Goal: Information Seeking & Learning: Check status

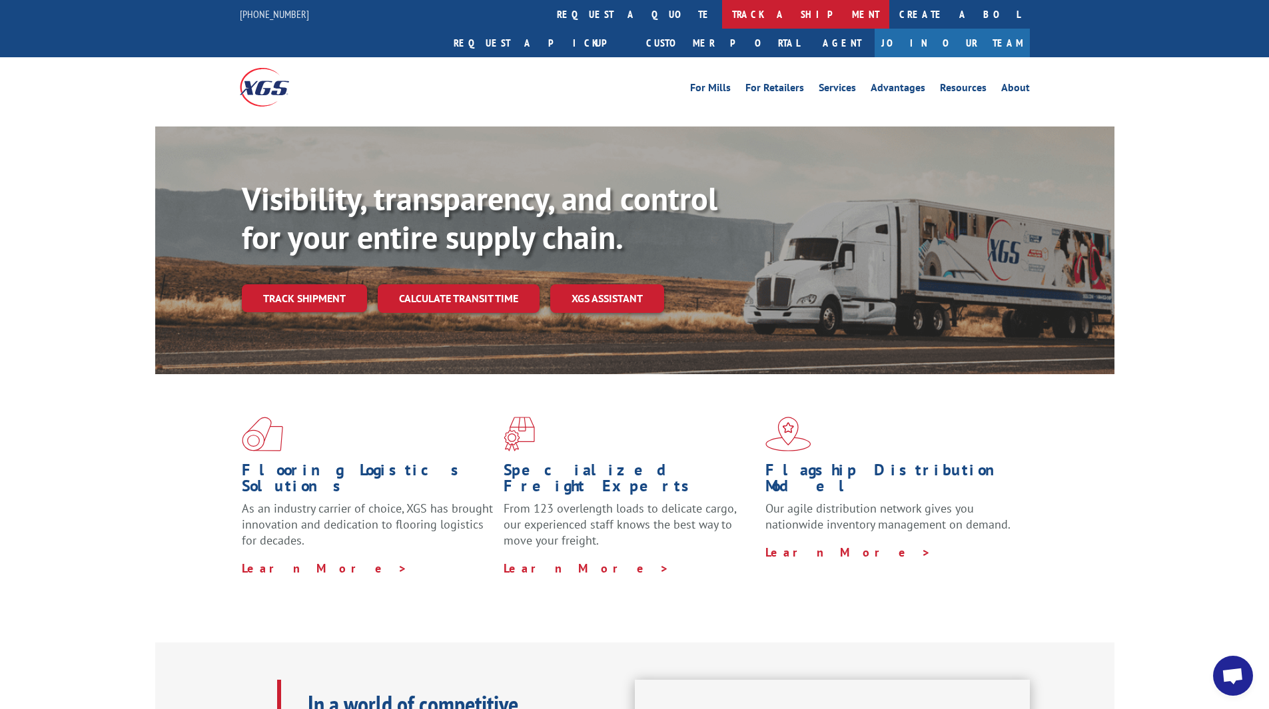
click at [722, 25] on link "track a shipment" at bounding box center [805, 14] width 167 height 29
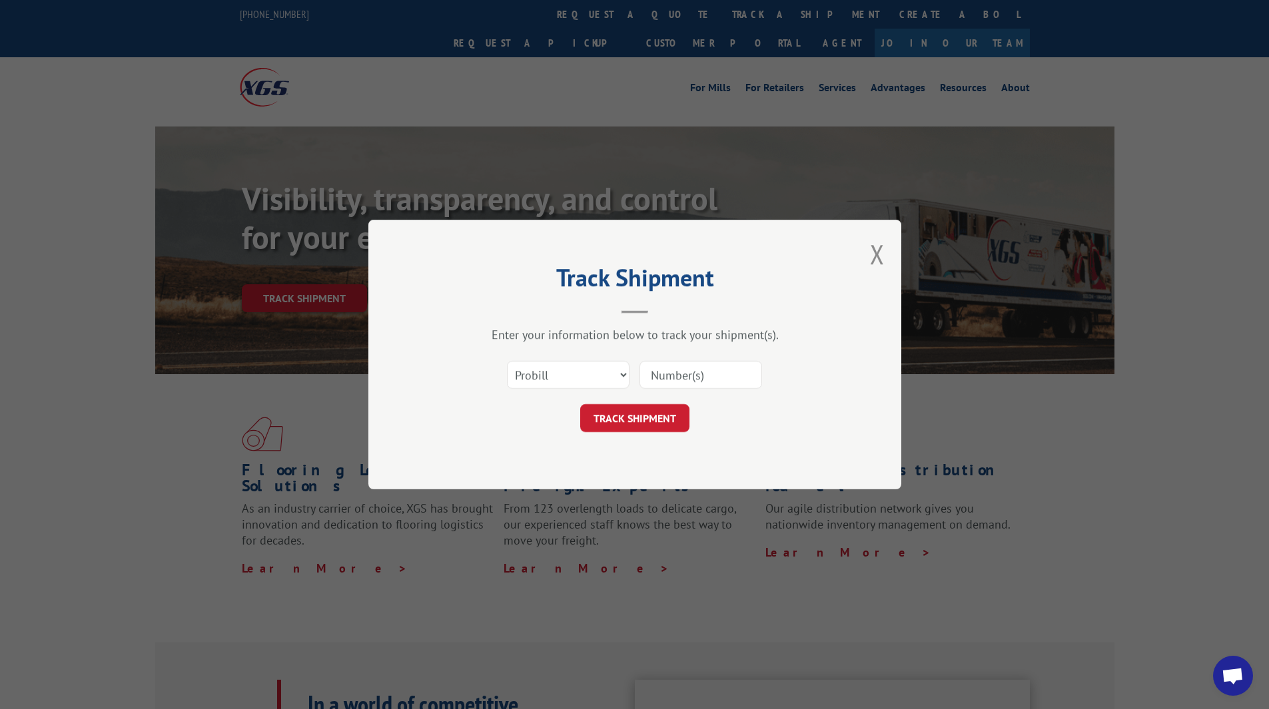
click at [691, 386] on input at bounding box center [701, 375] width 123 height 28
paste input "14199323"
type input "14199323"
click at [656, 424] on button "TRACK SHIPMENT" at bounding box center [634, 418] width 109 height 28
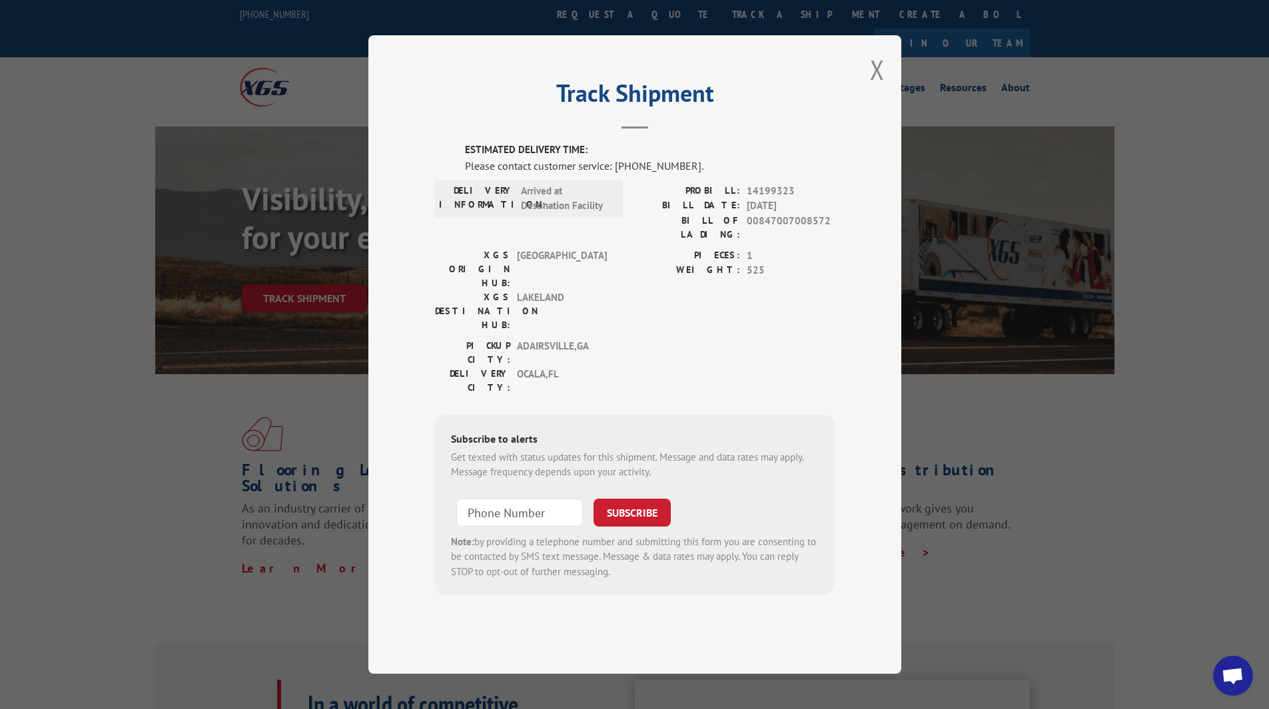
click at [886, 103] on div "Track Shipment ESTIMATED DELIVERY TIME: Please contact customer service: [PHONE…" at bounding box center [634, 354] width 533 height 639
drag, startPoint x: 878, startPoint y: 103, endPoint x: 857, endPoint y: 103, distance: 20.7
click at [878, 87] on button "Close modal" at bounding box center [877, 69] width 15 height 35
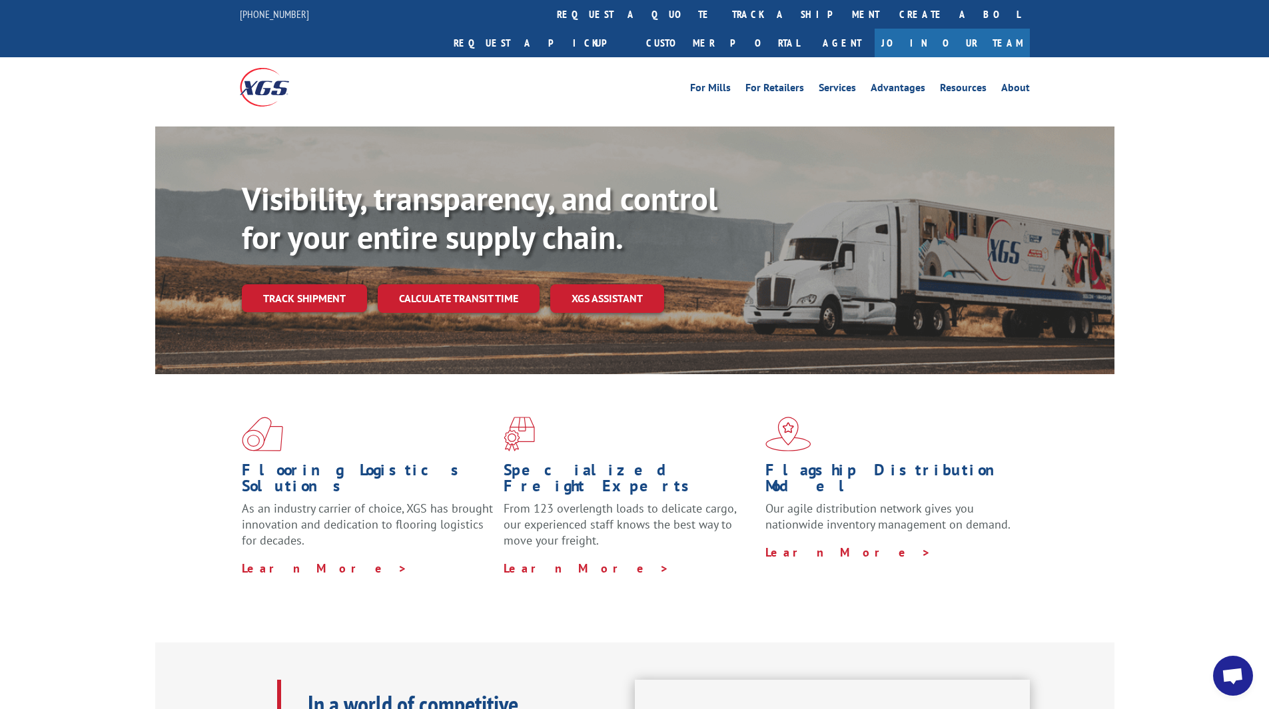
click at [597, 57] on div "For [PERSON_NAME] For Retailers Services Advantages Resources About For [PERSON…" at bounding box center [635, 86] width 790 height 59
click at [722, 17] on link "track a shipment" at bounding box center [805, 14] width 167 height 29
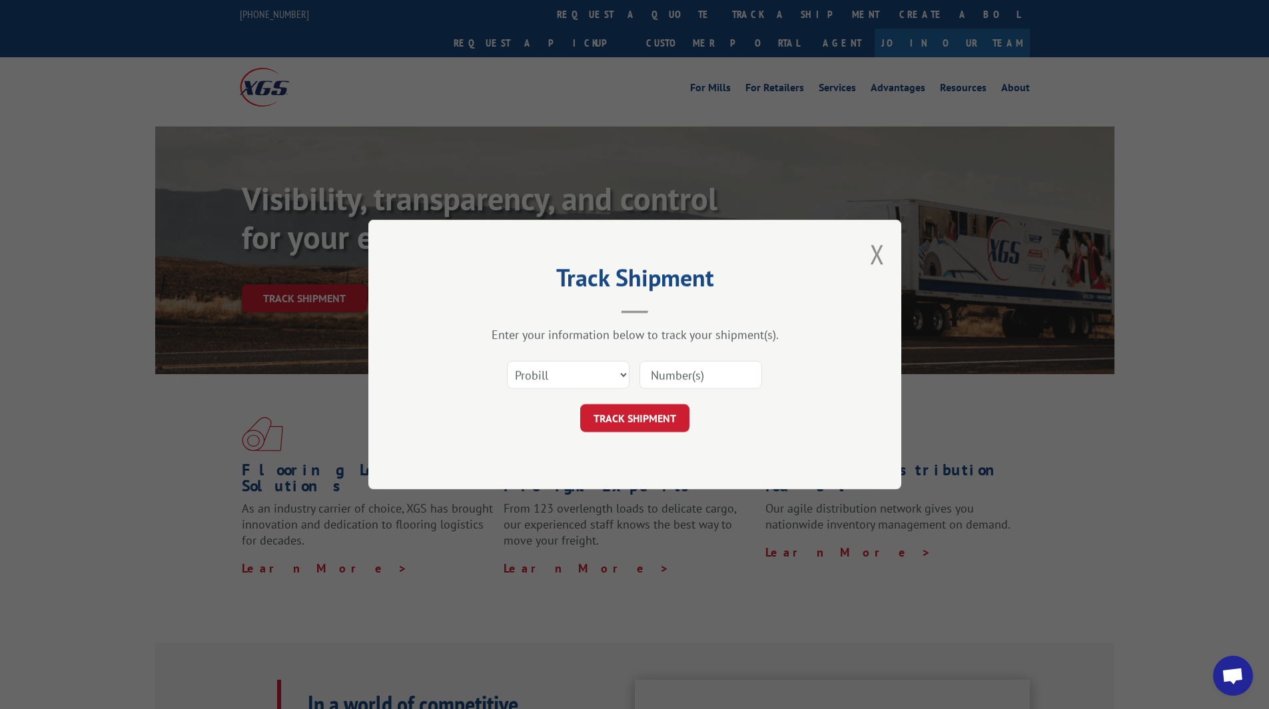
click at [697, 375] on input at bounding box center [701, 375] width 123 height 28
paste input "17587224"
type input "17587224"
click at [659, 415] on button "TRACK SHIPMENT" at bounding box center [634, 418] width 109 height 28
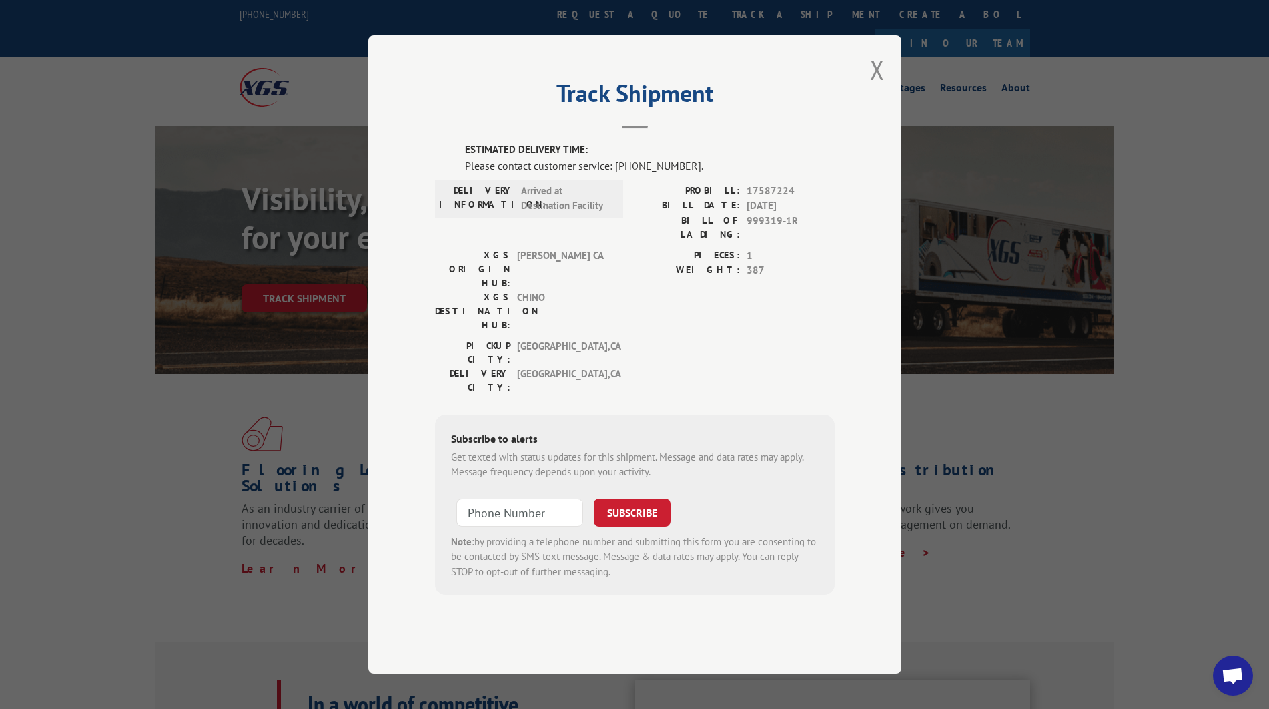
drag, startPoint x: 881, startPoint y: 106, endPoint x: 864, endPoint y: 106, distance: 16.7
click at [880, 87] on button "Close modal" at bounding box center [877, 69] width 15 height 35
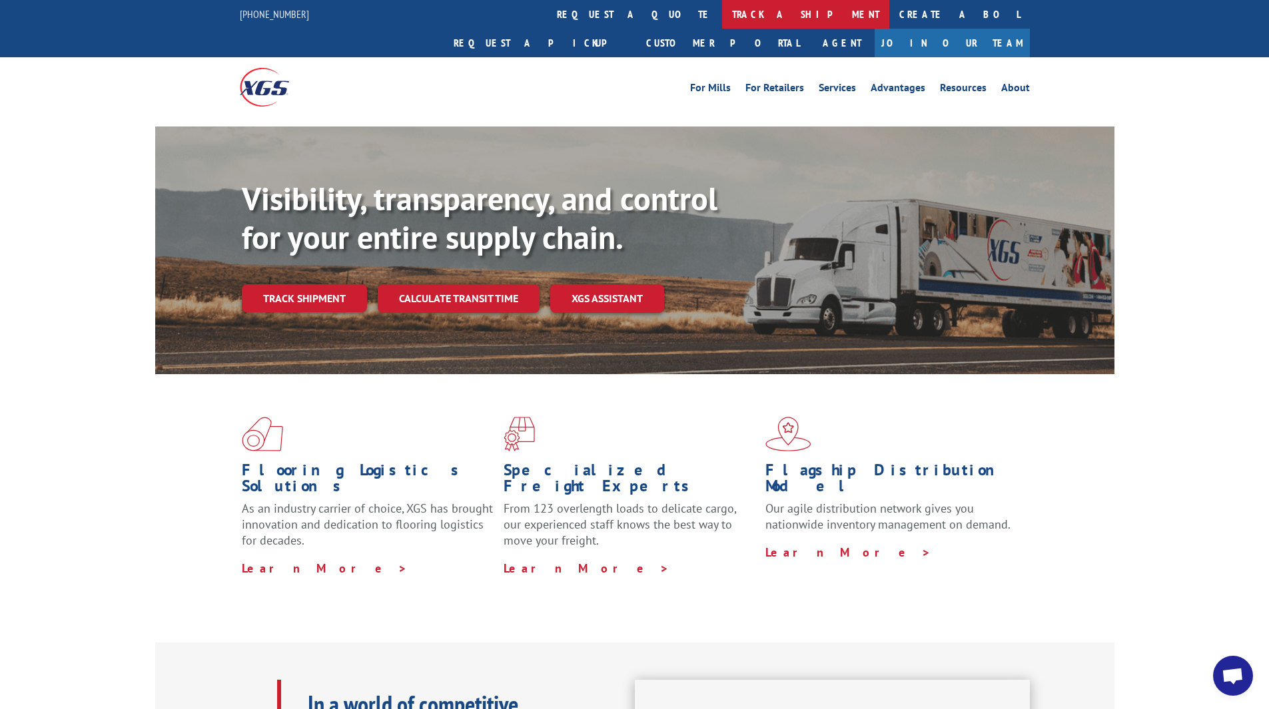
click at [722, 15] on link "track a shipment" at bounding box center [805, 14] width 167 height 29
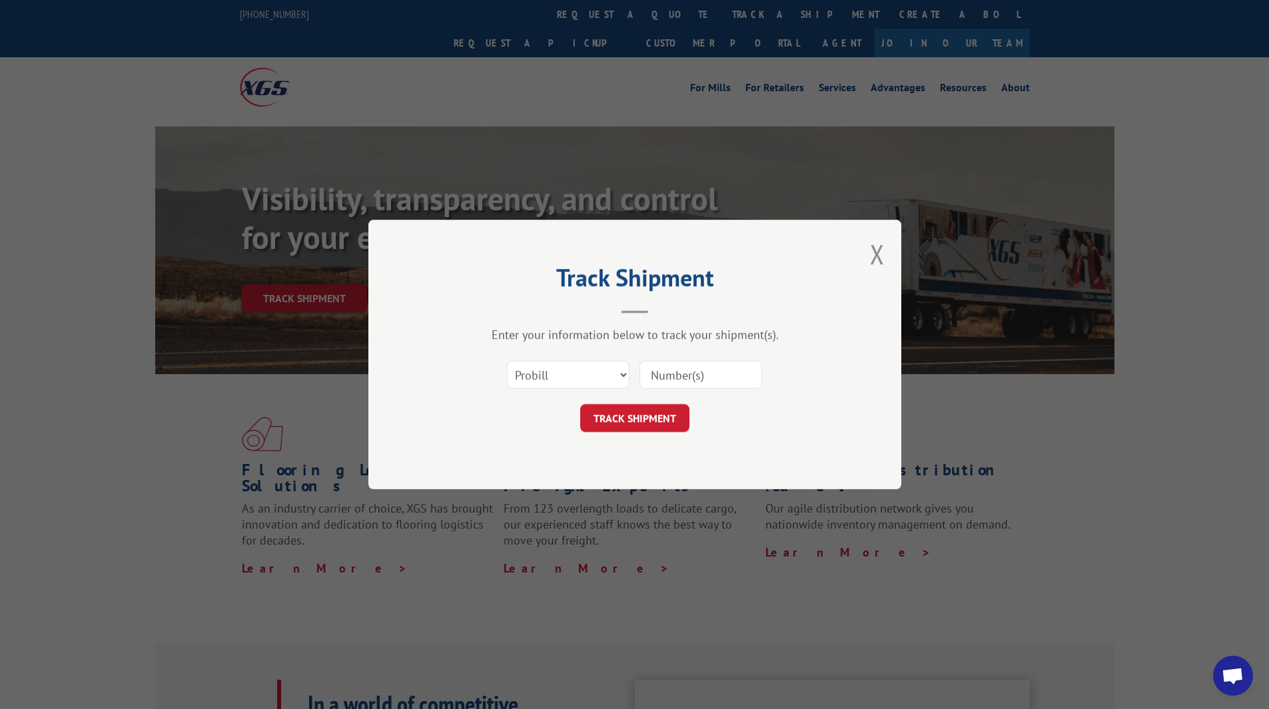
click at [706, 378] on input at bounding box center [701, 375] width 123 height 28
paste input "17587232"
type input "17587232"
click at [653, 418] on button "TRACK SHIPMENT" at bounding box center [634, 418] width 109 height 28
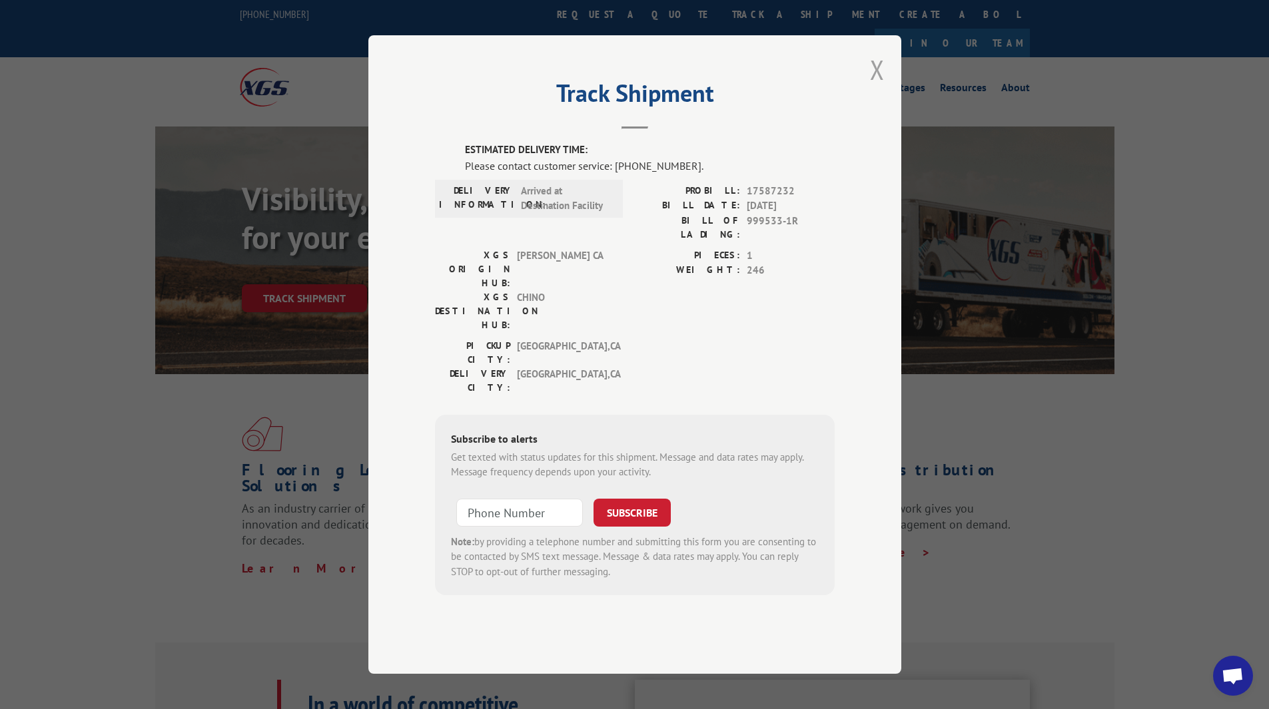
click at [877, 87] on button "Close modal" at bounding box center [877, 69] width 15 height 35
